Goal: Task Accomplishment & Management: Manage account settings

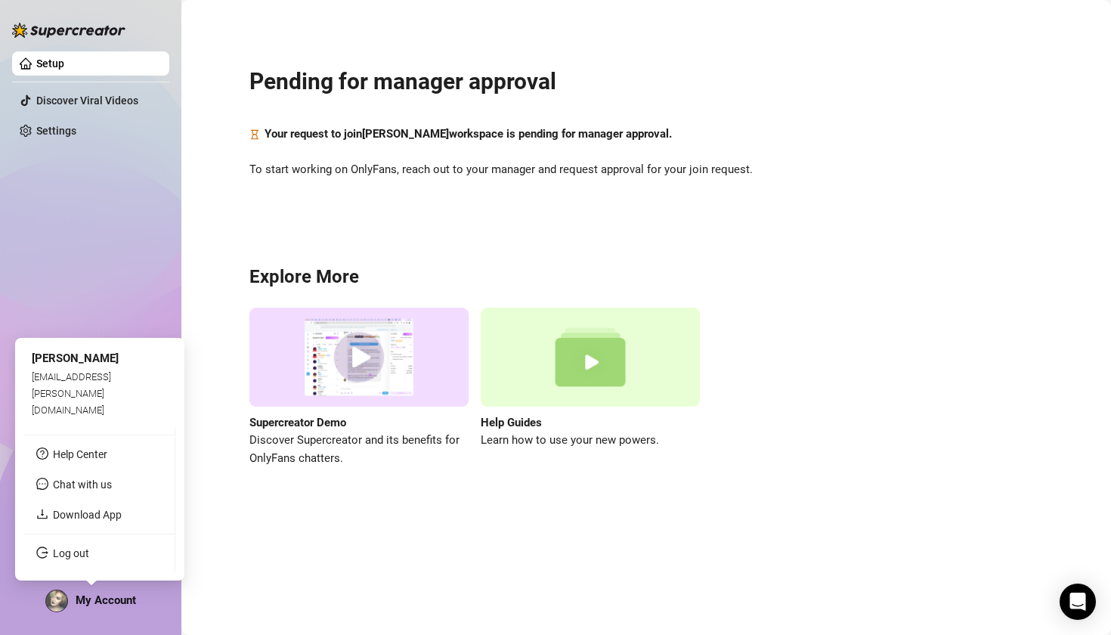
click at [124, 605] on span "My Account" at bounding box center [106, 600] width 60 height 14
click at [73, 558] on link "Log out" at bounding box center [71, 553] width 36 height 12
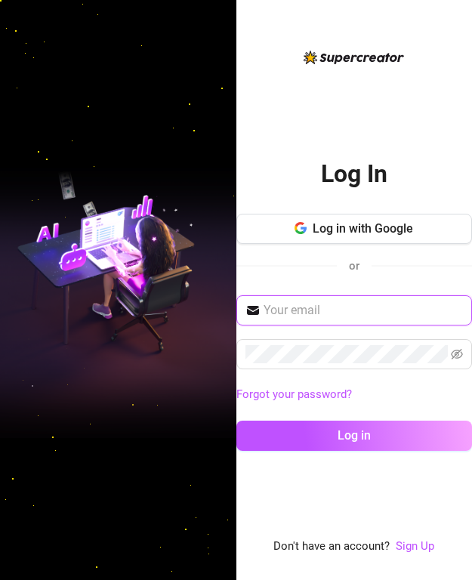
type input "[EMAIL_ADDRESS][DOMAIN_NAME]"
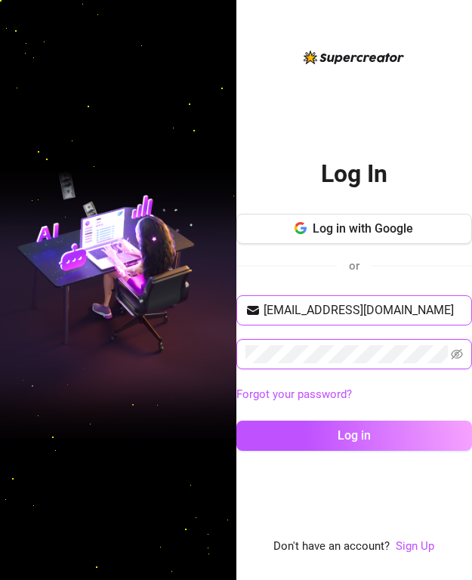
click at [354, 435] on button "Log in" at bounding box center [355, 436] width 237 height 30
